Goal: Task Accomplishment & Management: Manage account settings

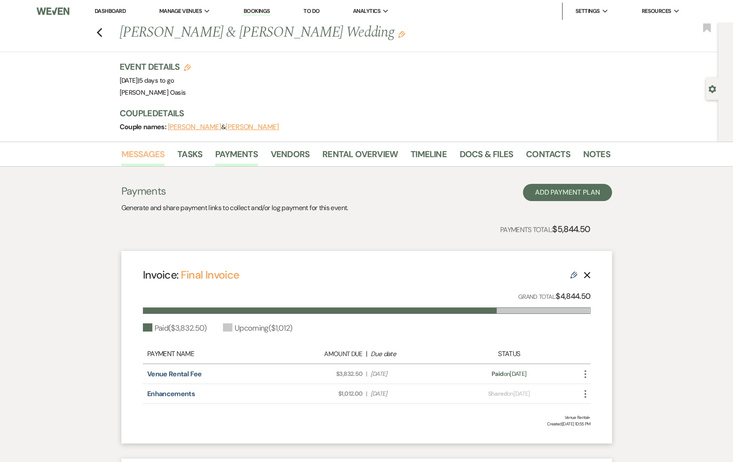
click at [148, 155] on link "Messages" at bounding box center [142, 156] width 43 height 19
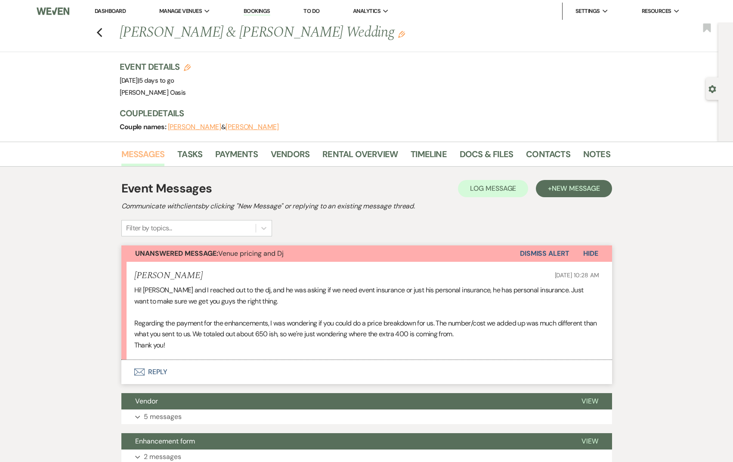
scroll to position [592, 0]
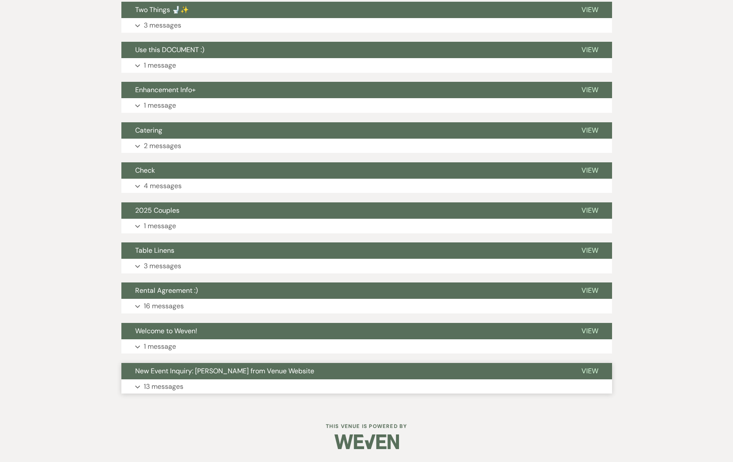
click at [198, 385] on button "Expand 13 messages" at bounding box center [366, 386] width 491 height 15
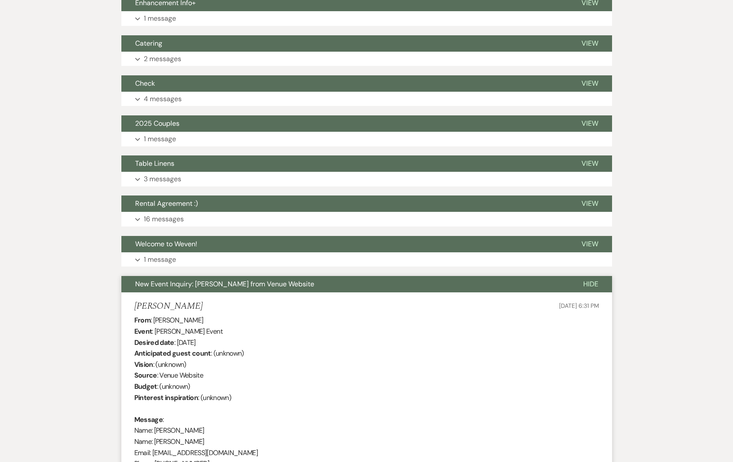
scroll to position [706, 0]
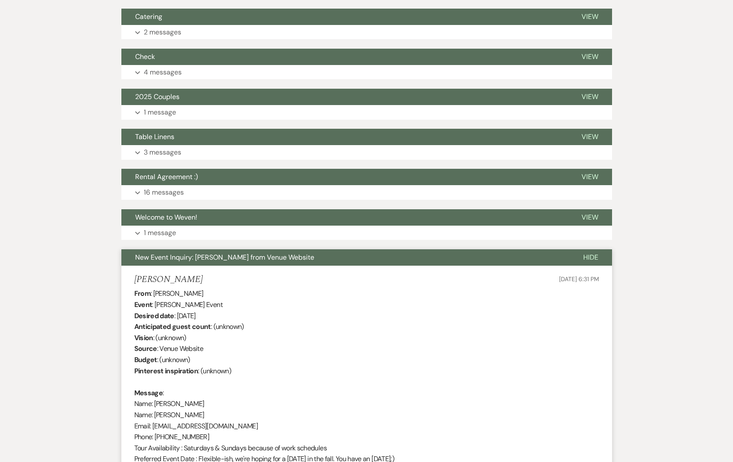
click at [139, 251] on button "New Event Inquiry: [PERSON_NAME] from Venue Website" at bounding box center [345, 257] width 448 height 16
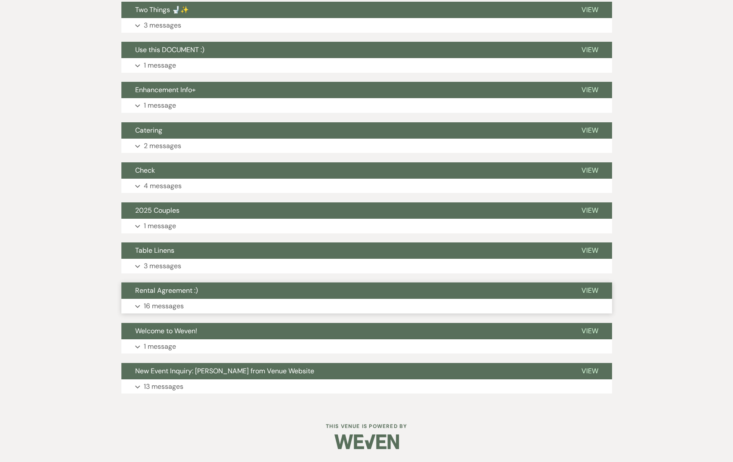
click at [164, 294] on span "Rental Agreement :)" at bounding box center [166, 290] width 63 height 9
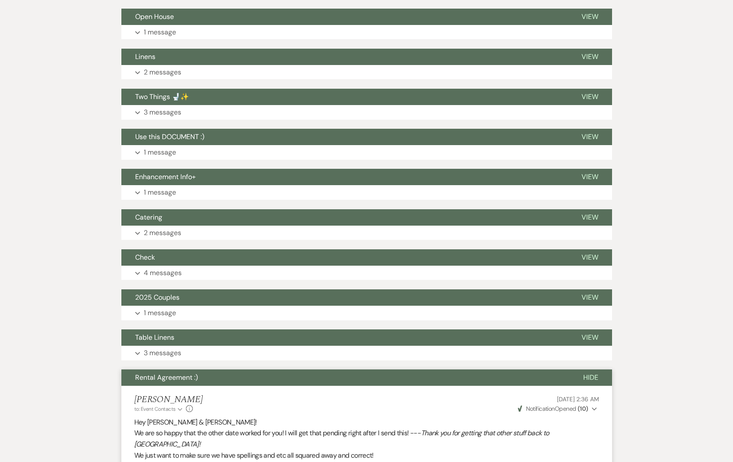
scroll to position [497, 0]
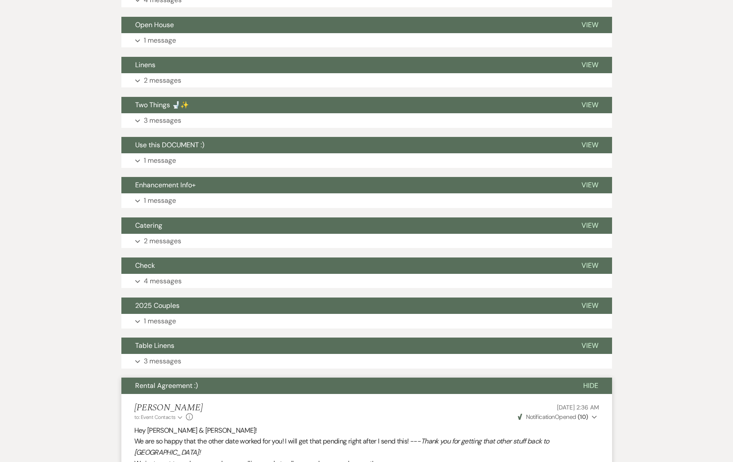
click at [171, 388] on span "Rental Agreement :)" at bounding box center [166, 385] width 63 height 9
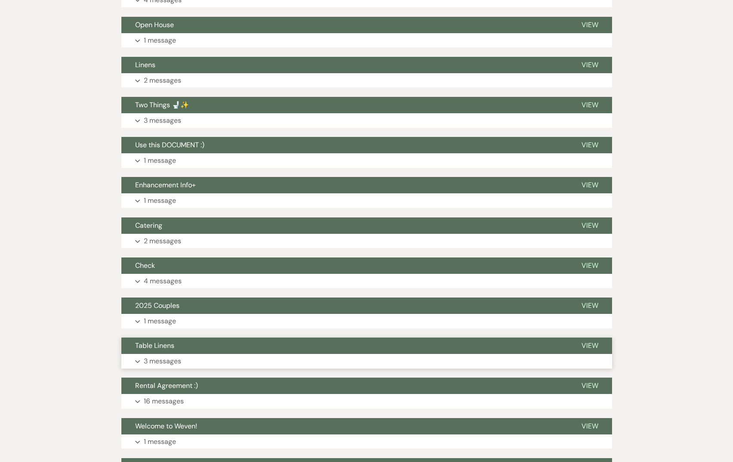
click at [168, 343] on span "Table Linens" at bounding box center [154, 345] width 39 height 9
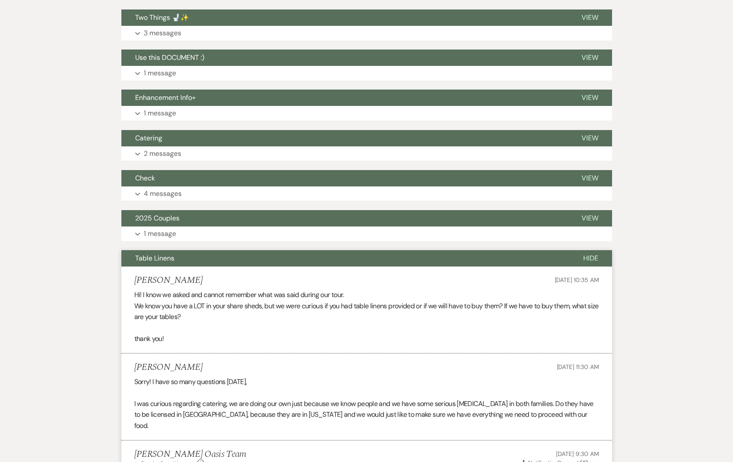
scroll to position [583, 0]
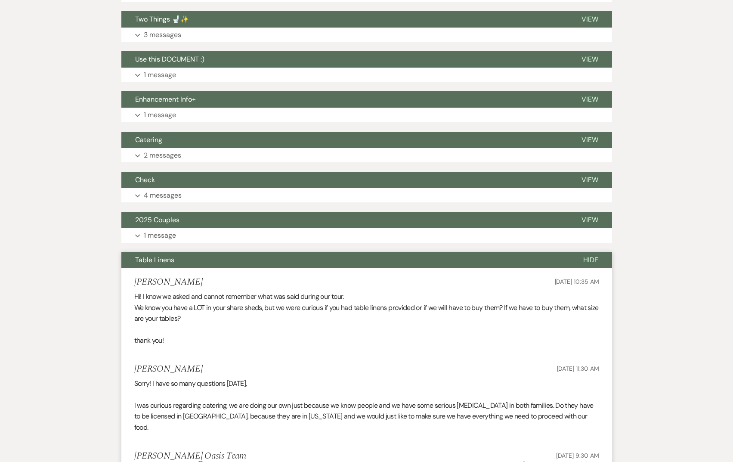
click at [146, 268] on button "Table Linens" at bounding box center [345, 260] width 448 height 16
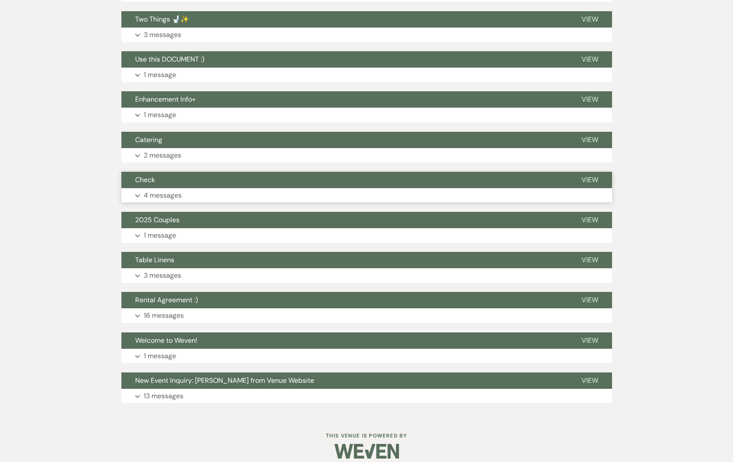
click at [159, 174] on button "Check" at bounding box center [344, 180] width 447 height 16
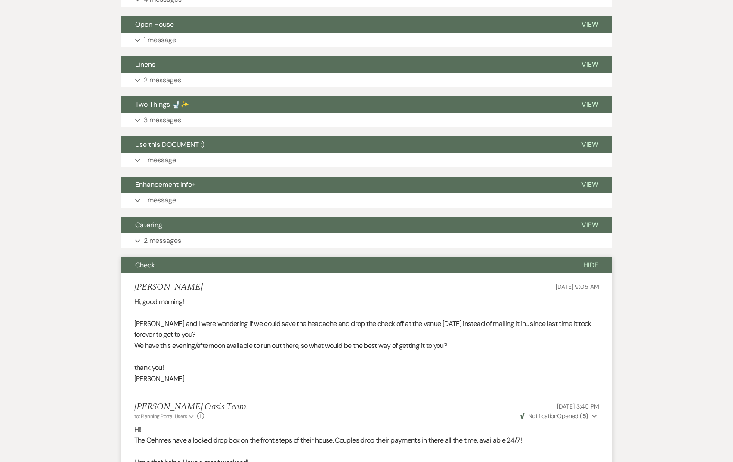
scroll to position [498, 0]
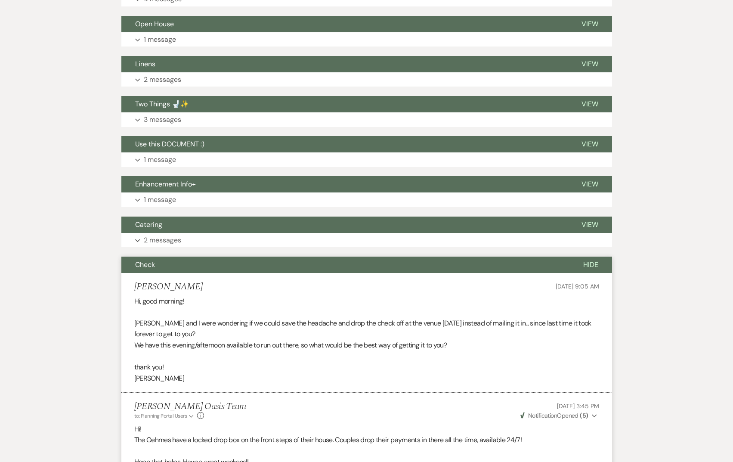
click at [162, 264] on button "Check" at bounding box center [345, 265] width 448 height 16
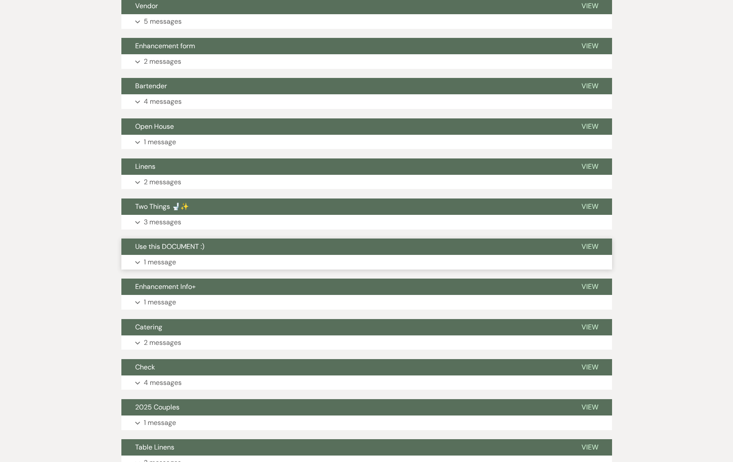
scroll to position [394, 0]
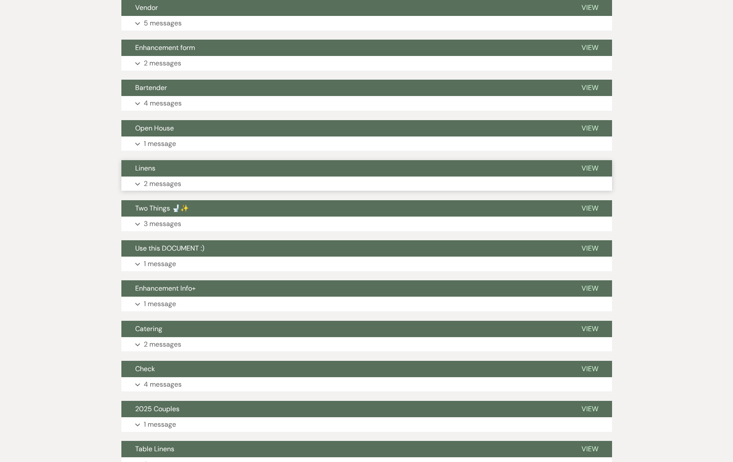
click at [164, 189] on p "2 messages" at bounding box center [162, 183] width 37 height 11
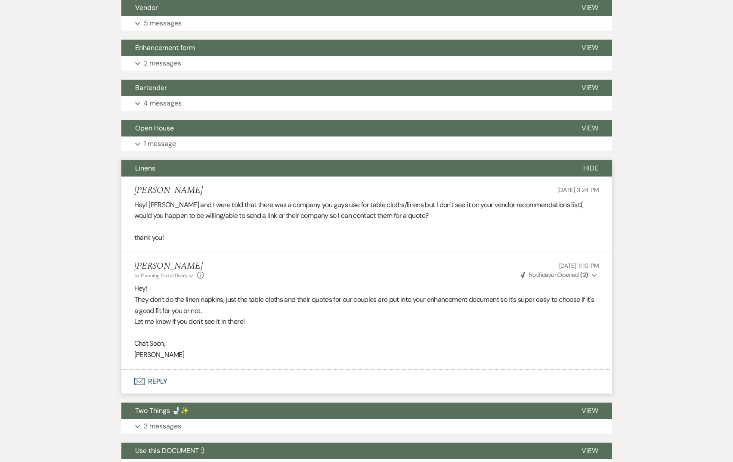
click at [164, 179] on li "[PERSON_NAME] [DATE] 3:24 PM Hey! [PERSON_NAME] and I were told that there was …" at bounding box center [366, 215] width 491 height 76
click at [164, 171] on button "Linens" at bounding box center [345, 168] width 448 height 16
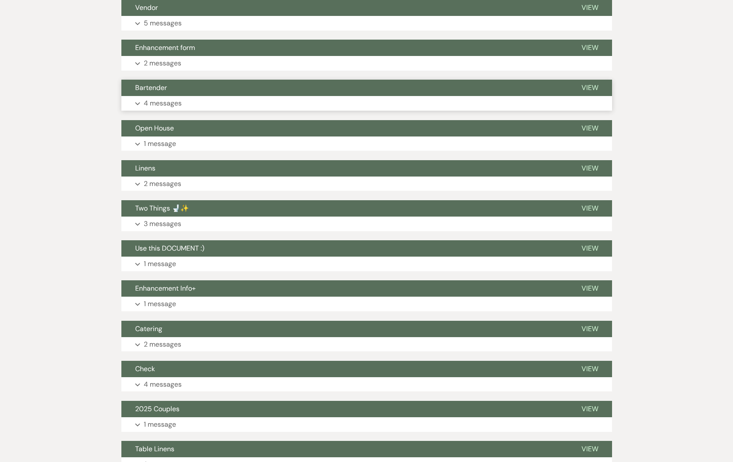
click at [166, 82] on button "Bartender" at bounding box center [344, 88] width 447 height 16
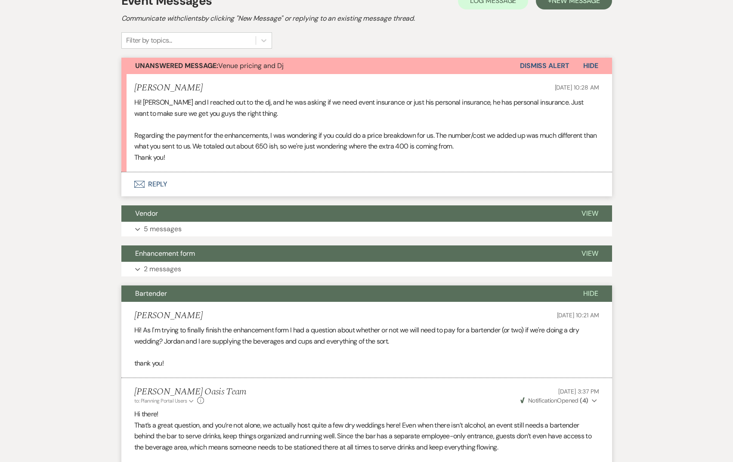
scroll to position [137, 0]
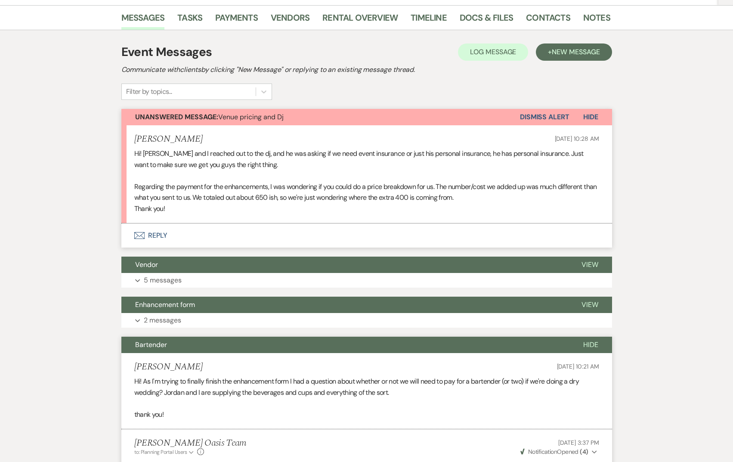
click at [174, 341] on button "Bartender" at bounding box center [345, 345] width 448 height 16
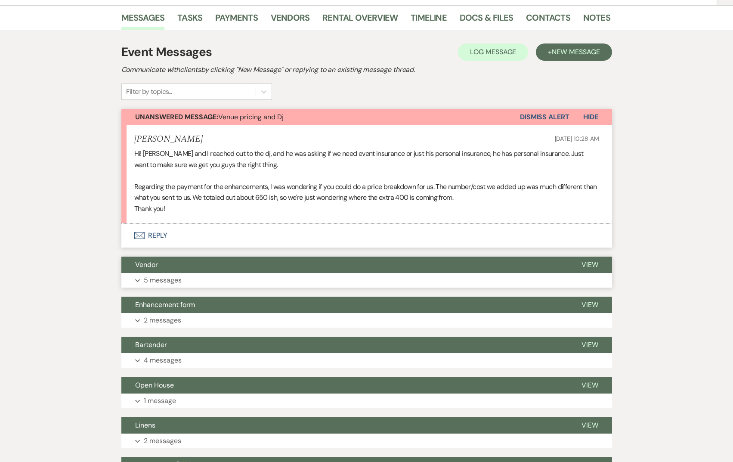
click at [177, 266] on button "Vendor" at bounding box center [344, 265] width 447 height 16
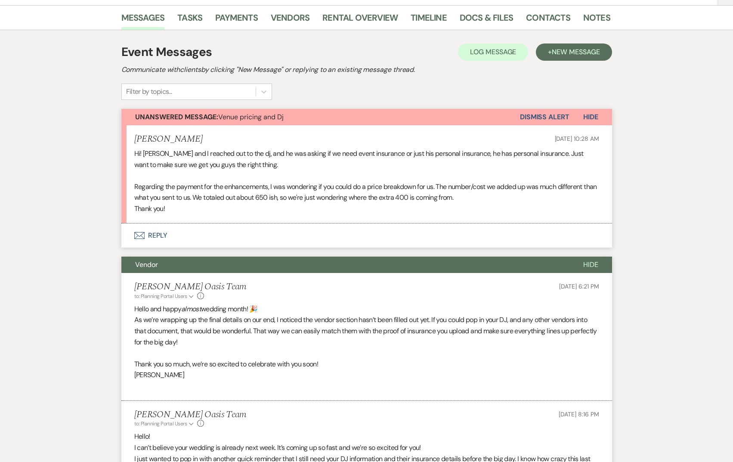
click at [177, 266] on button "Vendor" at bounding box center [345, 265] width 448 height 16
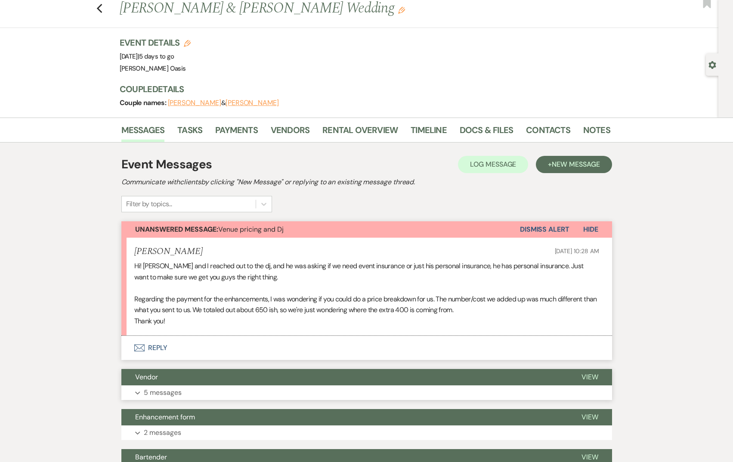
scroll to position [22, 0]
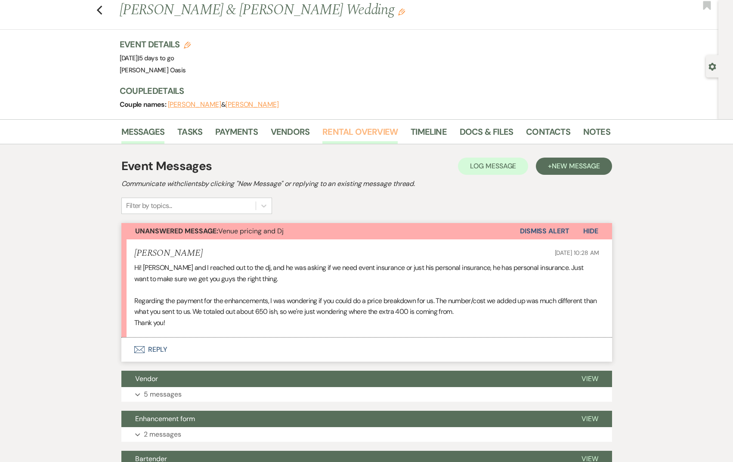
click at [359, 130] on link "Rental Overview" at bounding box center [360, 134] width 75 height 19
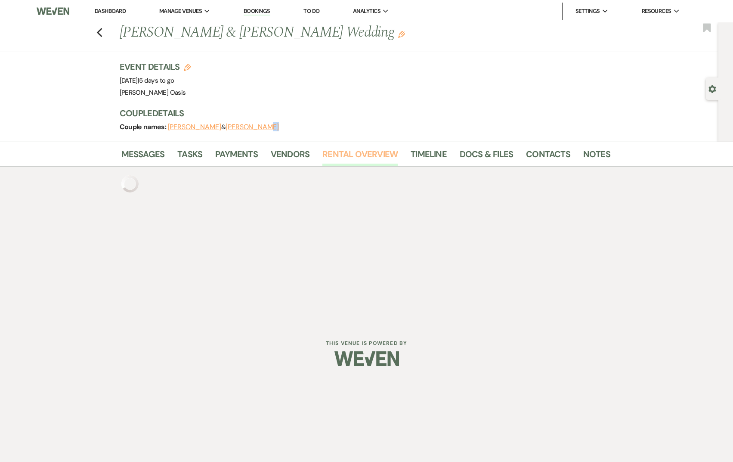
click at [359, 130] on div "Couple names: [PERSON_NAME] & [PERSON_NAME]" at bounding box center [361, 127] width 482 height 12
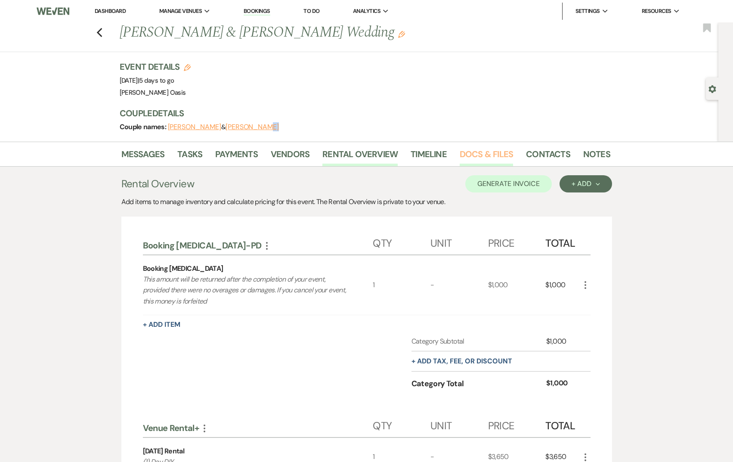
click at [484, 154] on link "Docs & Files" at bounding box center [486, 156] width 53 height 19
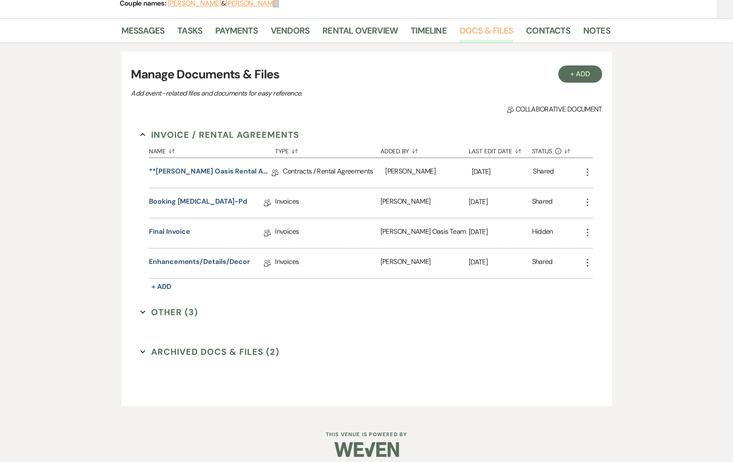
scroll to position [126, 0]
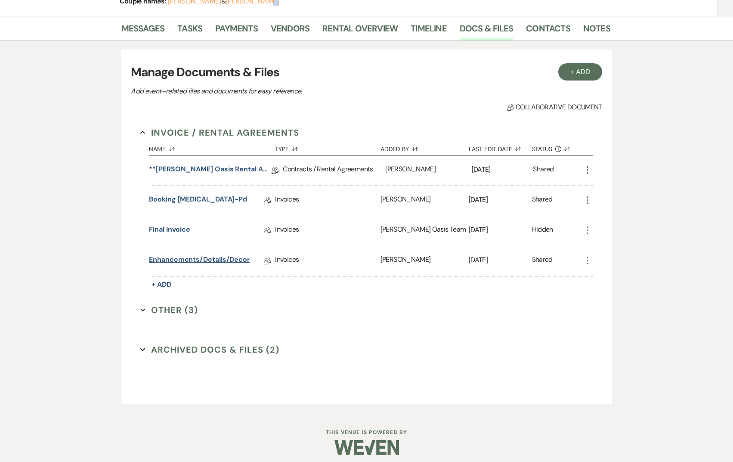
click at [175, 255] on link "enhancements/details/decor" at bounding box center [199, 260] width 101 height 13
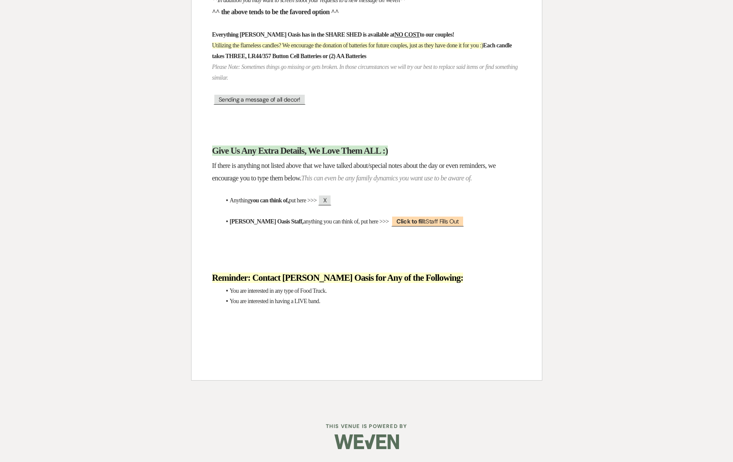
scroll to position [8239, 0]
